Goal: Book appointment/travel/reservation

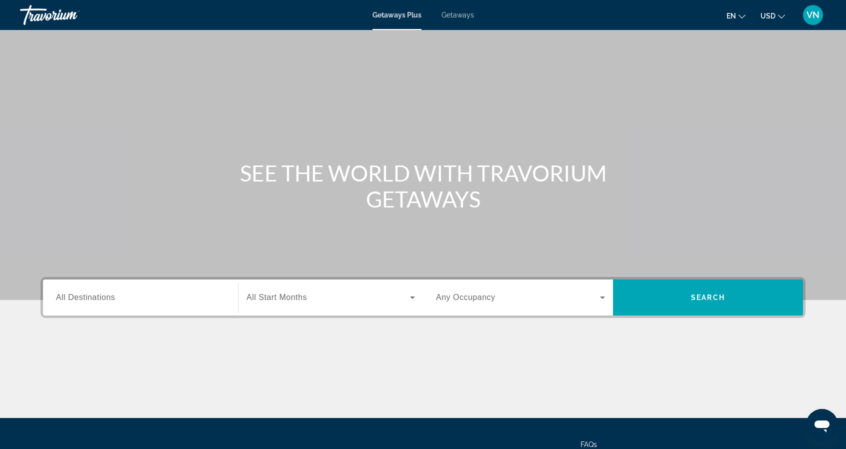
drag, startPoint x: 0, startPoint y: 0, endPoint x: 187, endPoint y: 176, distance: 256.5
click at [187, 176] on div "SEE THE WORLD WITH TRAVORIUM GETAWAYS" at bounding box center [423, 186] width 805 height 52
click at [455, 15] on span "Getaways" at bounding box center [458, 15] width 33 height 8
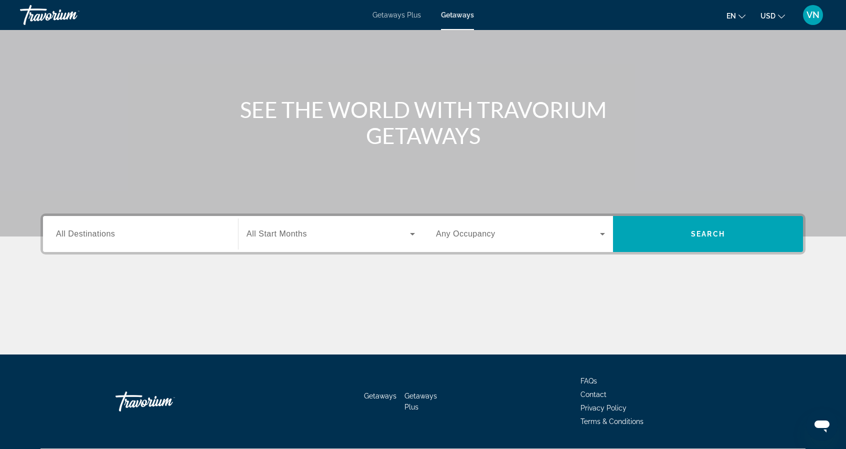
scroll to position [64, 0]
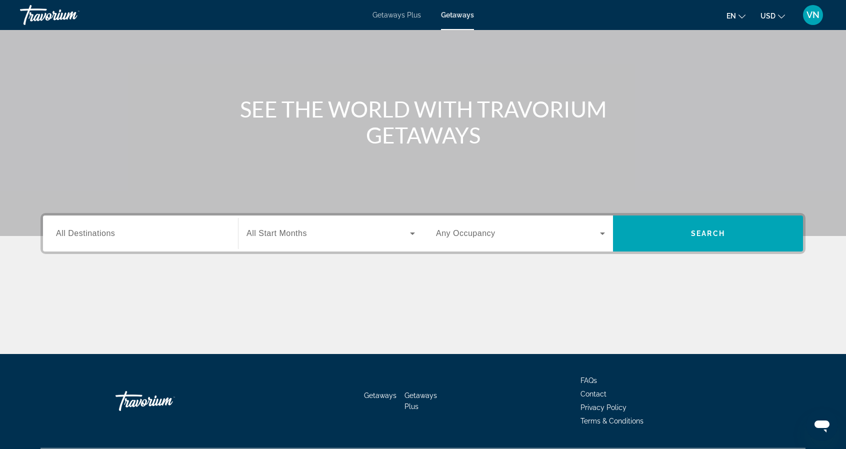
click at [140, 232] on input "Destination All Destinations" at bounding box center [140, 234] width 169 height 12
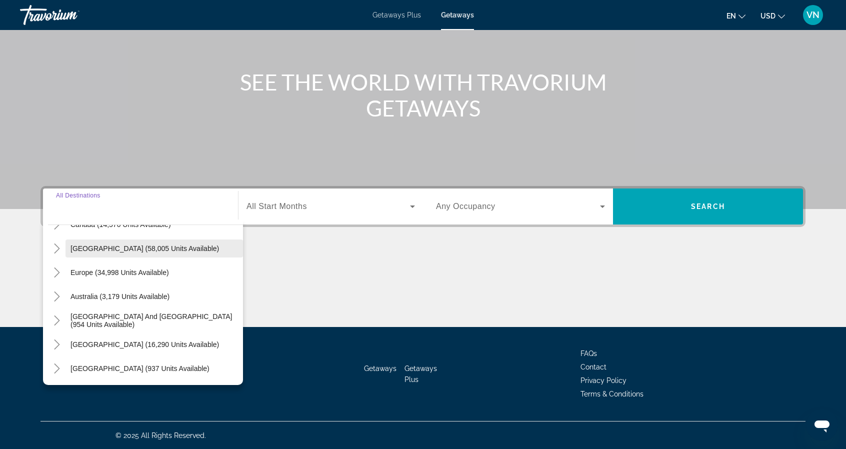
scroll to position [89, 0]
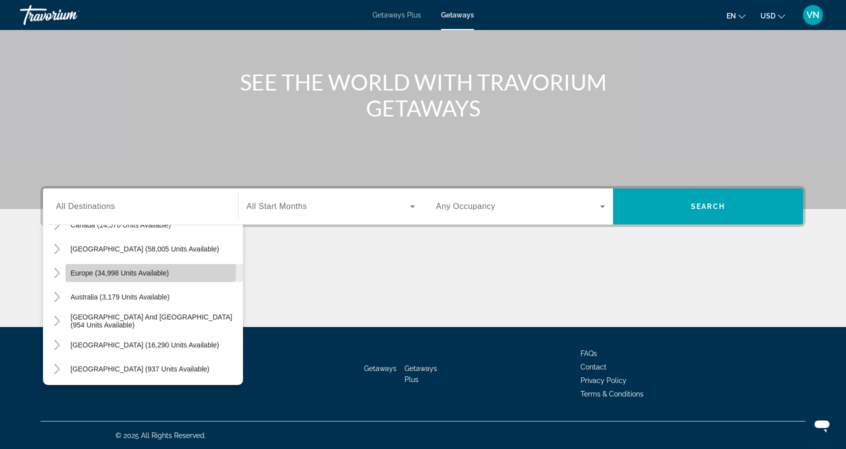
click at [87, 269] on span "Europe (34,998 units available)" at bounding box center [120, 273] width 99 height 8
type input "**********"
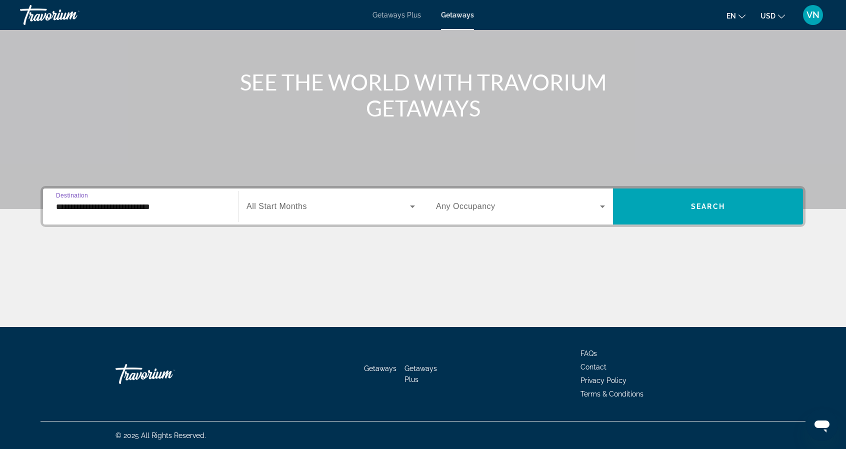
click at [68, 208] on input "**********" at bounding box center [140, 207] width 169 height 12
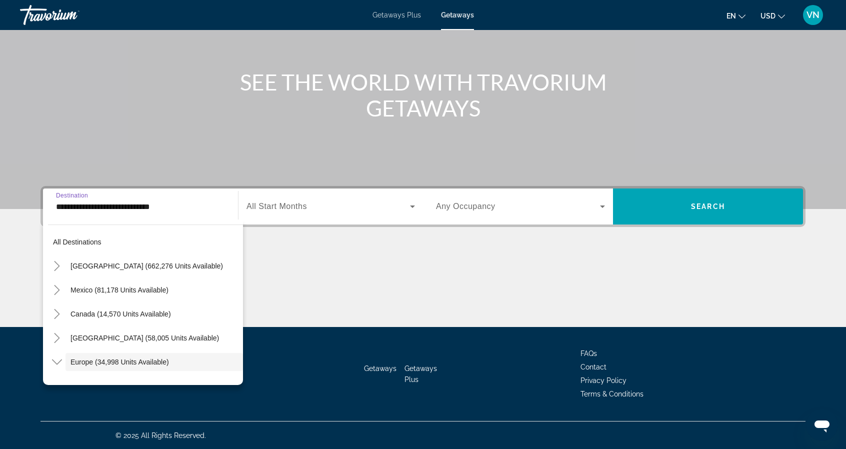
scroll to position [60, 0]
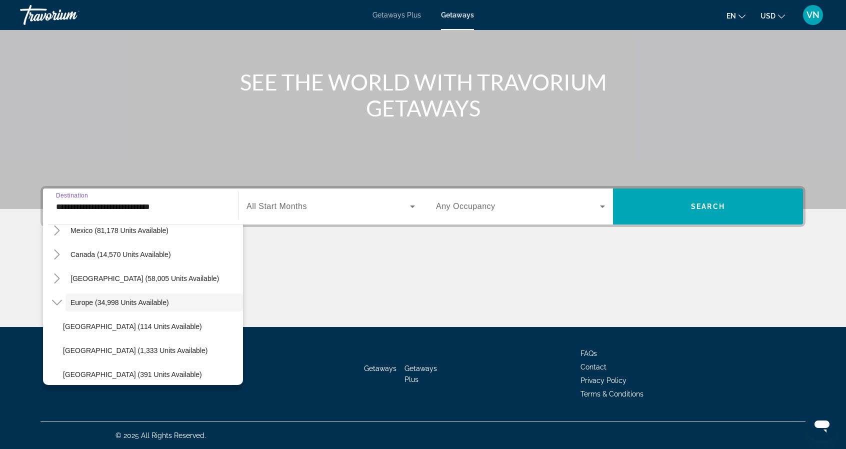
click at [358, 245] on div "**********" at bounding box center [423, 256] width 805 height 141
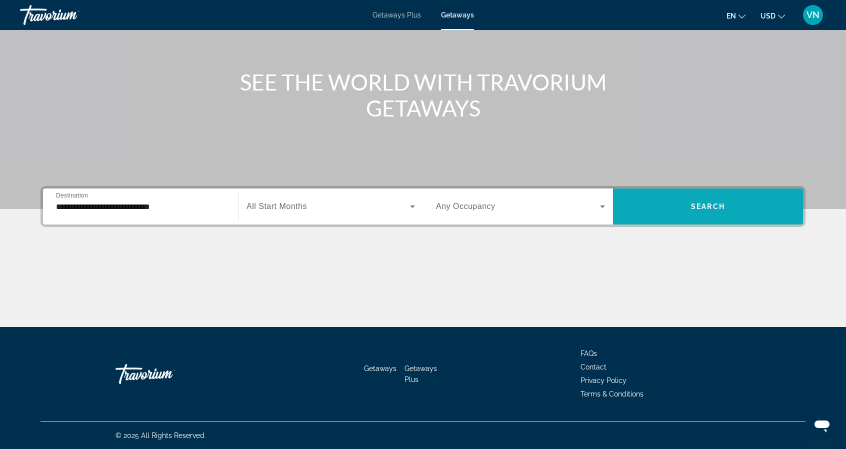
click at [701, 209] on span "Search" at bounding box center [708, 207] width 34 height 8
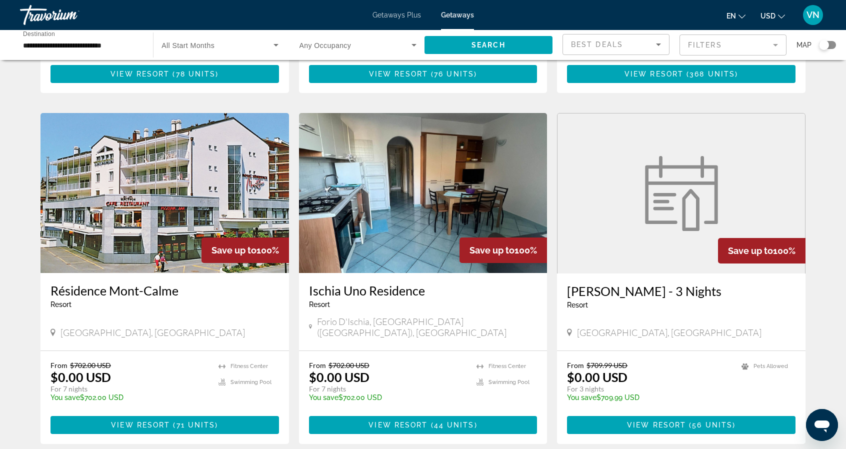
scroll to position [1041, 0]
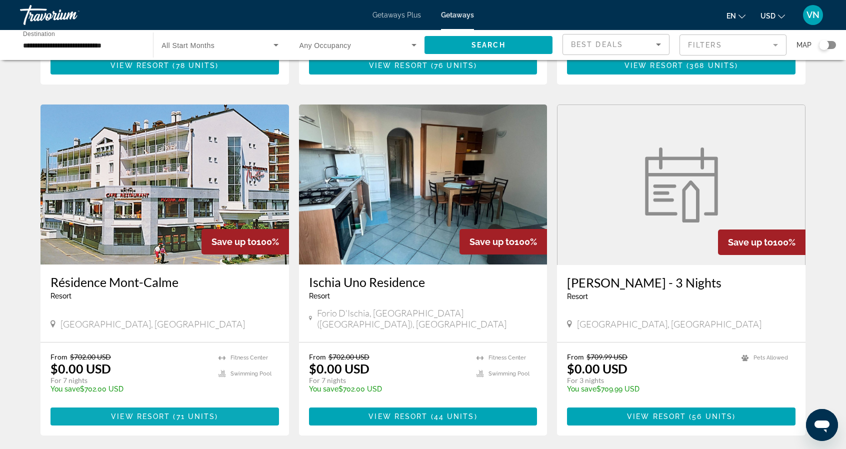
click at [131, 413] on span "View Resort" at bounding box center [140, 417] width 59 height 8
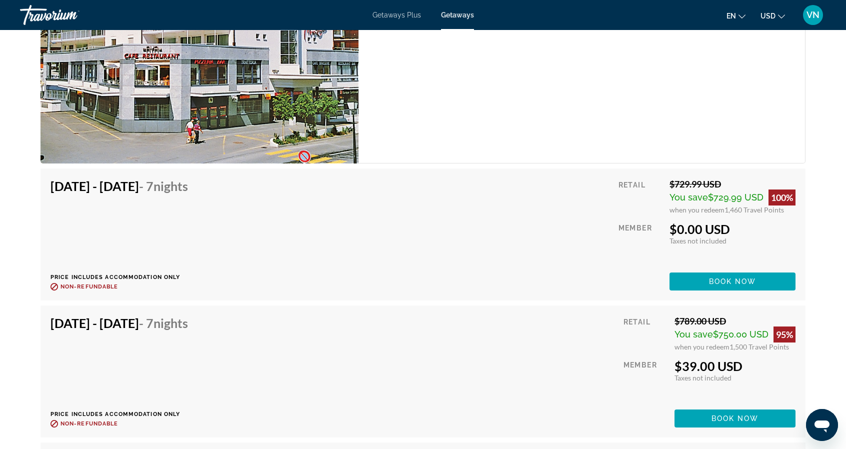
scroll to position [3479, 0]
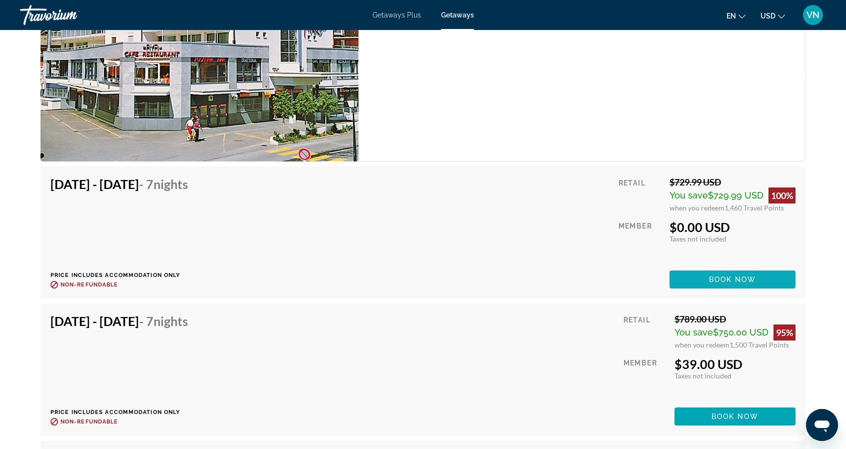
click at [690, 278] on span "Main content" at bounding box center [733, 280] width 126 height 24
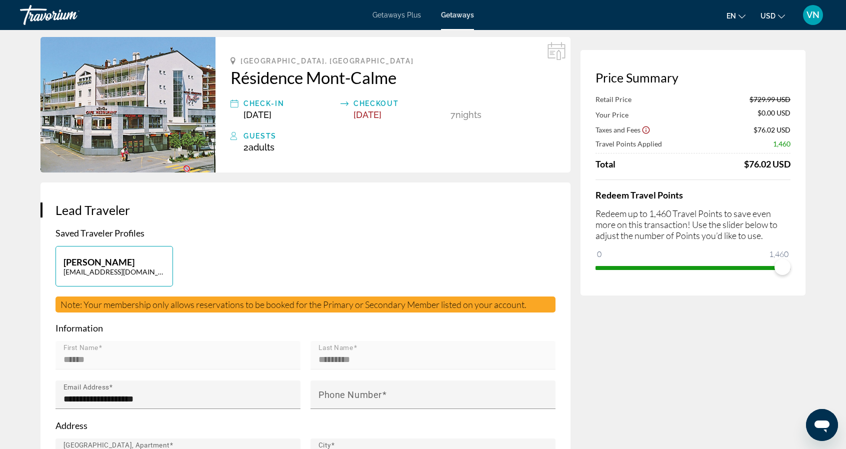
scroll to position [40, 0]
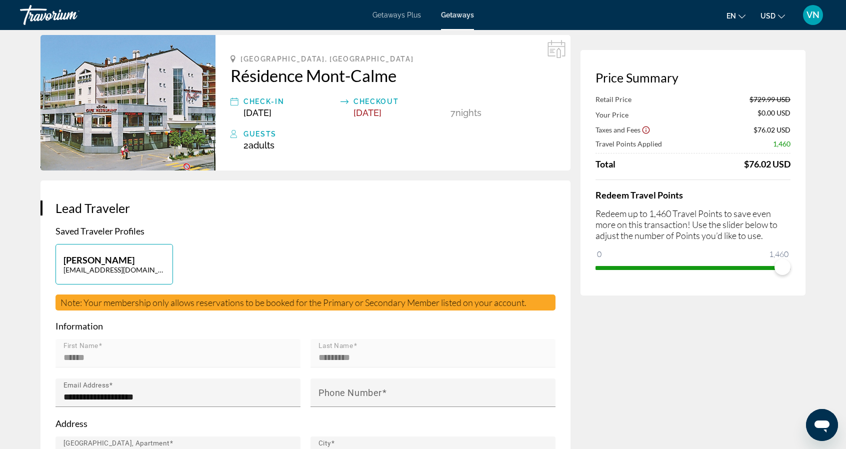
click at [700, 167] on div "Total $76.02 USD" at bounding box center [693, 164] width 195 height 11
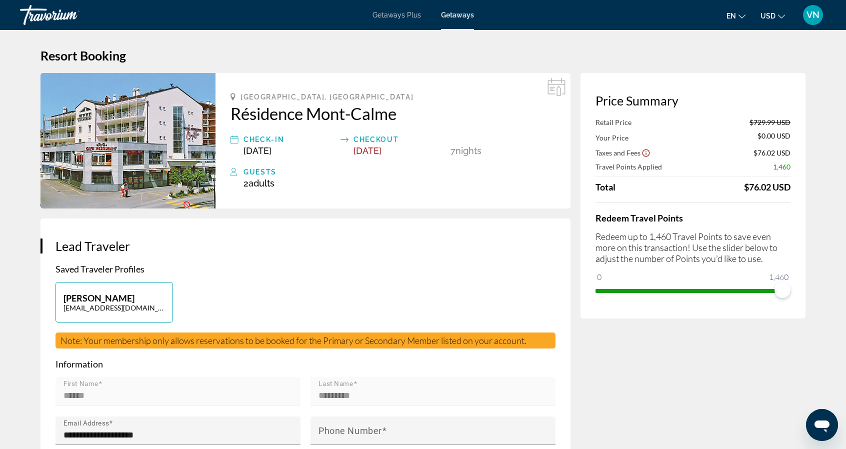
scroll to position [0, 0]
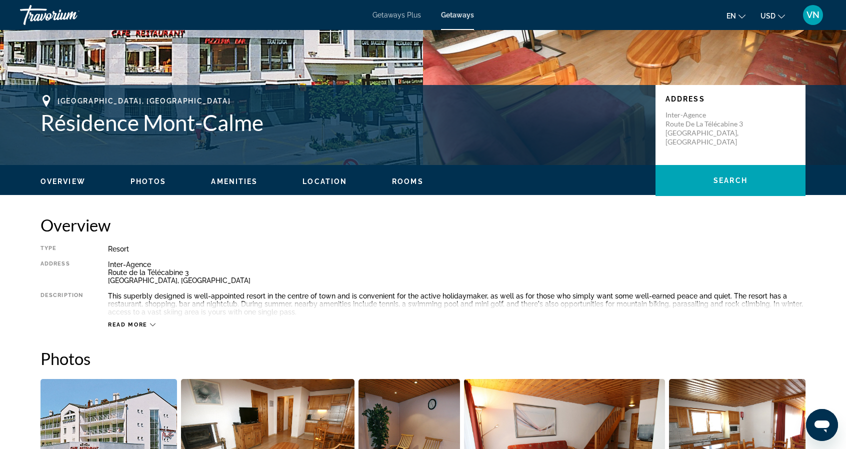
scroll to position [152, 0]
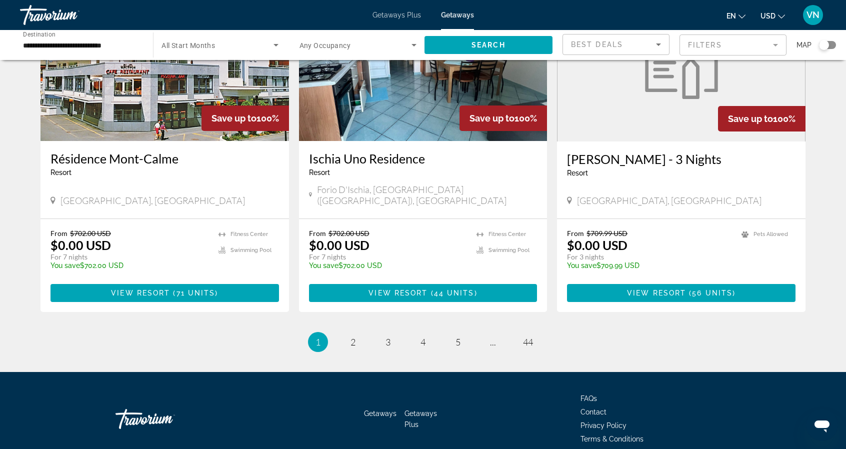
scroll to position [1166, 0]
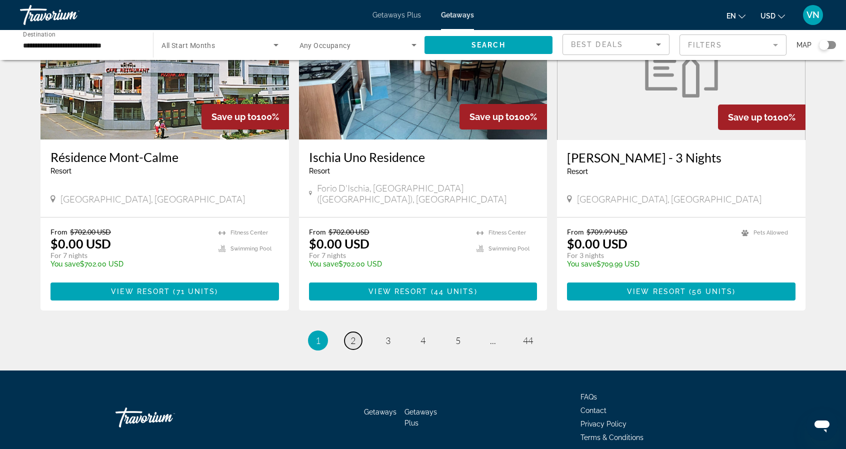
click at [357, 332] on link "page 2" at bounding box center [354, 341] width 18 height 18
